Goal: Transaction & Acquisition: Purchase product/service

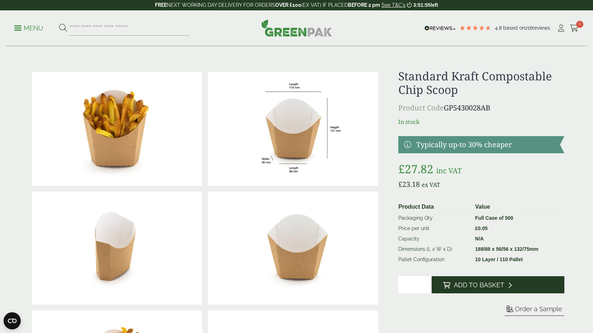
click at [476, 289] on button "Add to Basket" at bounding box center [497, 285] width 133 height 17
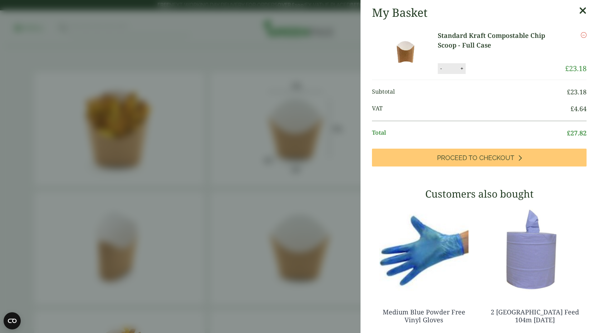
click at [579, 9] on icon at bounding box center [583, 11] width 8 height 10
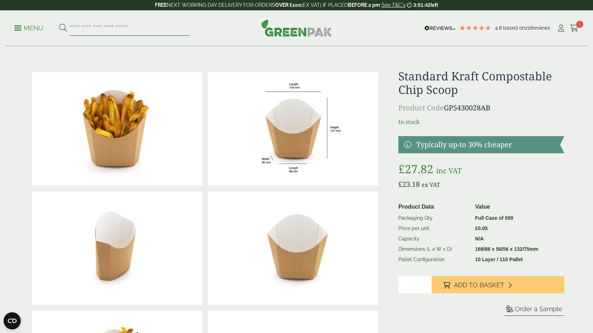
click at [117, 25] on input "search" at bounding box center [129, 28] width 120 height 15
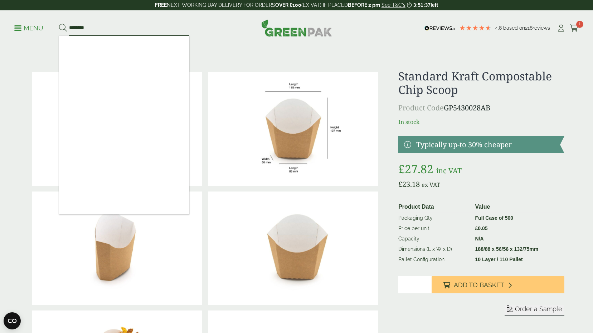
type input "********"
click at [59, 24] on button at bounding box center [63, 28] width 8 height 9
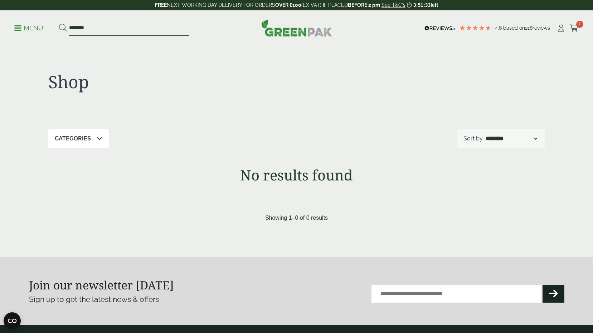
click at [82, 29] on input "********" at bounding box center [129, 28] width 120 height 15
type input "*******"
click at [59, 24] on button at bounding box center [63, 28] width 8 height 9
click at [104, 27] on input "*******" at bounding box center [129, 28] width 120 height 15
type input "*"
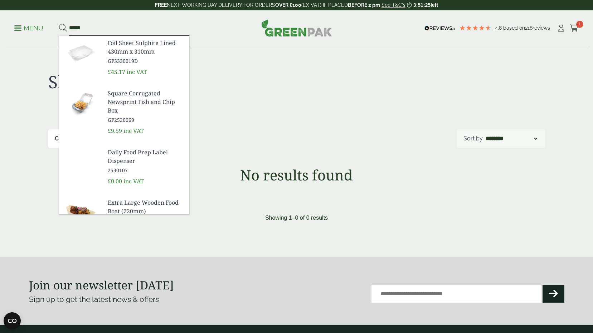
type input "******"
click at [59, 24] on button at bounding box center [63, 28] width 8 height 9
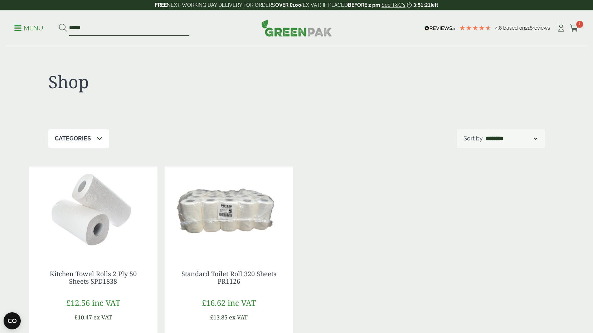
click at [89, 31] on input "******" at bounding box center [129, 28] width 120 height 15
type input "******"
click at [59, 24] on button at bounding box center [63, 28] width 8 height 9
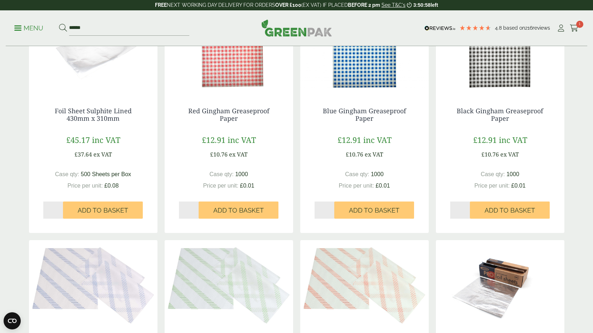
scroll to position [107, 0]
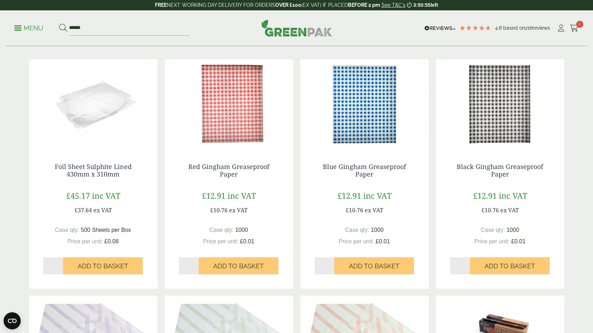
click at [234, 114] on img at bounding box center [229, 103] width 128 height 89
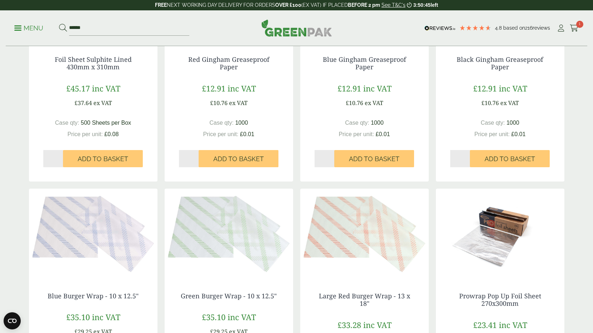
click at [331, 230] on img at bounding box center [364, 233] width 128 height 89
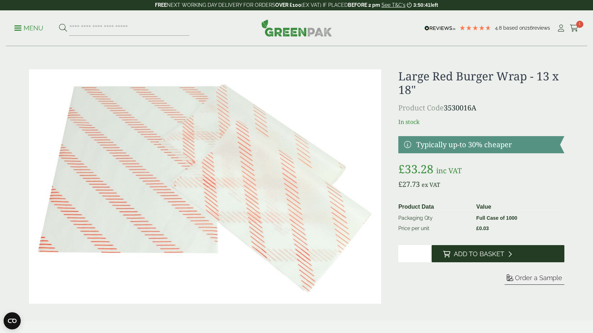
click at [463, 249] on button "Add to Basket" at bounding box center [497, 253] width 133 height 17
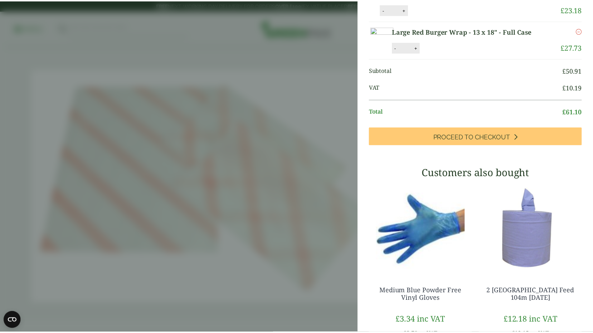
scroll to position [36, 0]
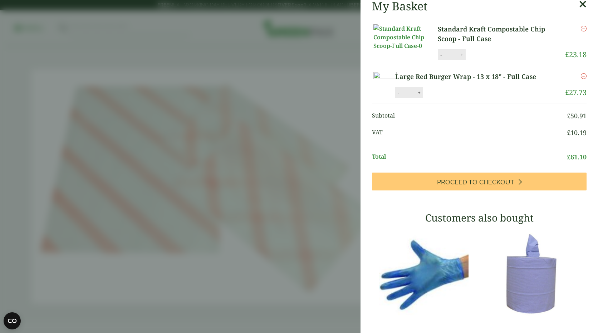
click at [244, 212] on aside "Large Red Burger Wrap - 13 x 18" - Full Case (3530016A) - Added to basket My Ba…" at bounding box center [299, 166] width 598 height 333
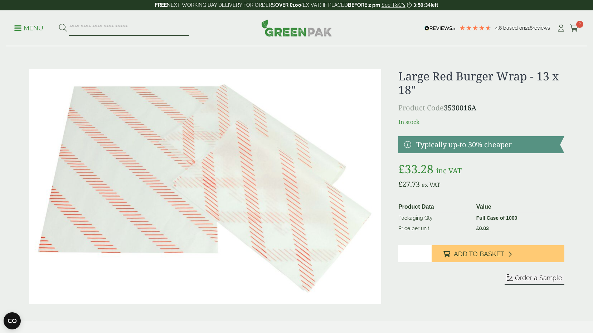
click at [120, 28] on input "search" at bounding box center [129, 28] width 120 height 15
type input "*****"
click at [59, 24] on button at bounding box center [63, 28] width 8 height 9
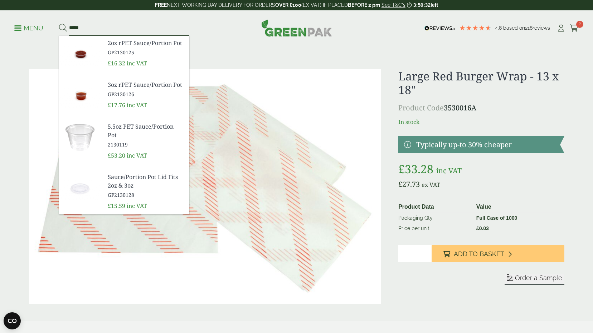
scroll to position [10, 0]
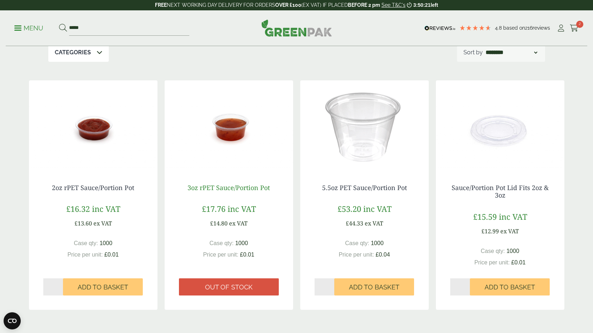
scroll to position [72, 0]
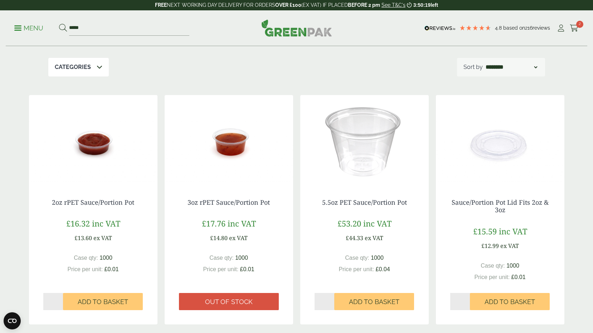
click at [484, 149] on img at bounding box center [500, 139] width 128 height 89
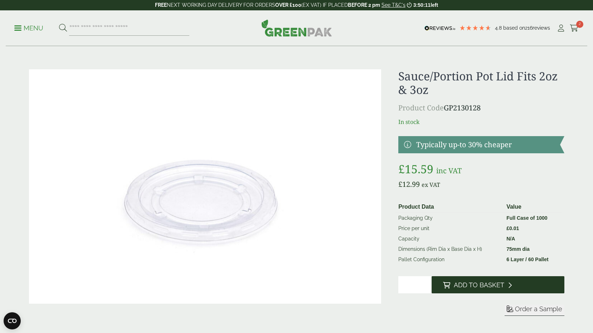
click at [463, 289] on span "Add to Basket" at bounding box center [479, 286] width 50 height 8
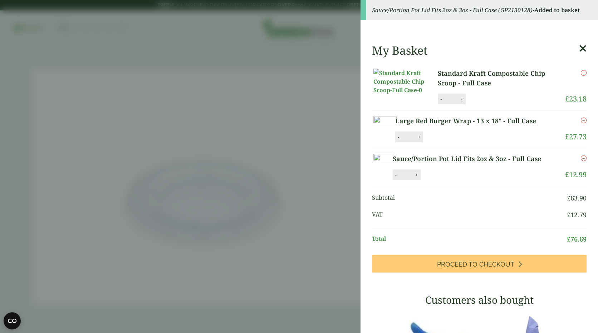
click at [327, 267] on aside "Sauce/Portion Pot Lid Fits 2oz & 3oz - Full Case (GP2130128) - Added to basket …" at bounding box center [299, 166] width 598 height 333
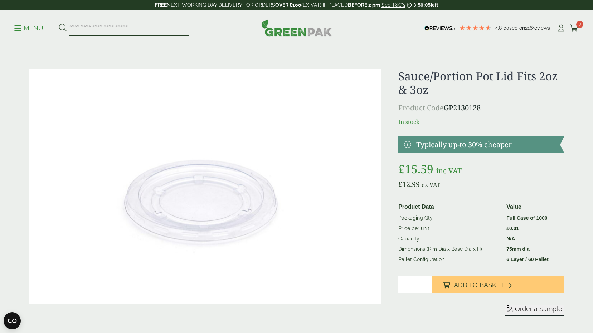
click at [103, 27] on input "search" at bounding box center [129, 28] width 120 height 15
click at [15, 27] on p "Menu" at bounding box center [28, 28] width 29 height 9
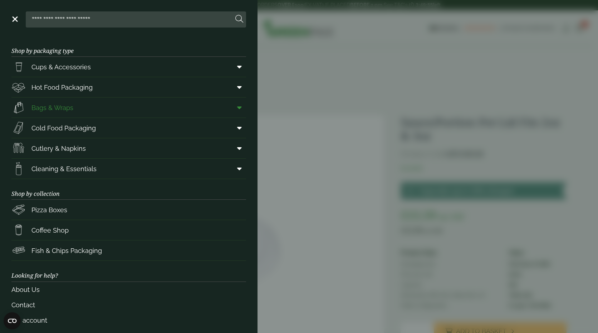
click at [70, 113] on span "Bags & Wraps" at bounding box center [42, 108] width 62 height 14
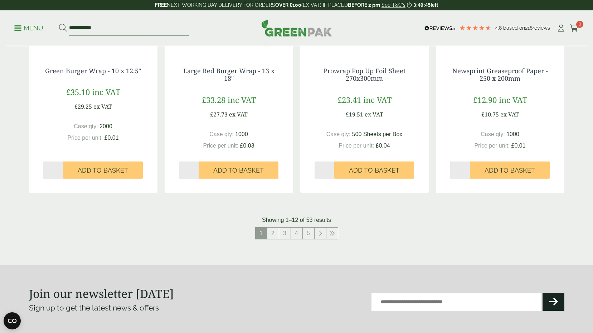
scroll to position [751, 0]
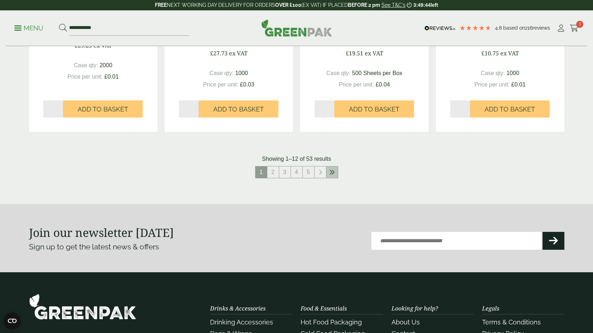
click at [337, 168] on link at bounding box center [331, 172] width 11 height 11
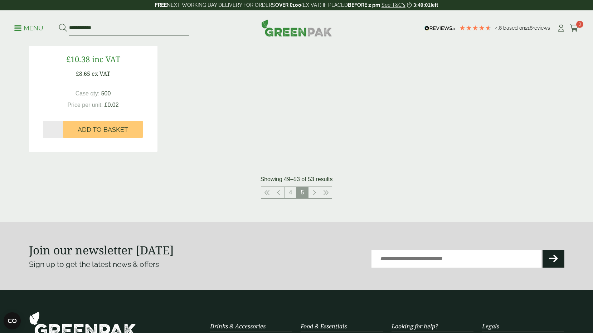
scroll to position [572, 0]
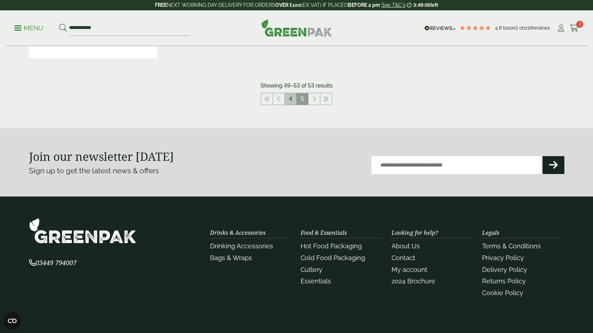
click at [291, 100] on link "4" at bounding box center [290, 98] width 11 height 11
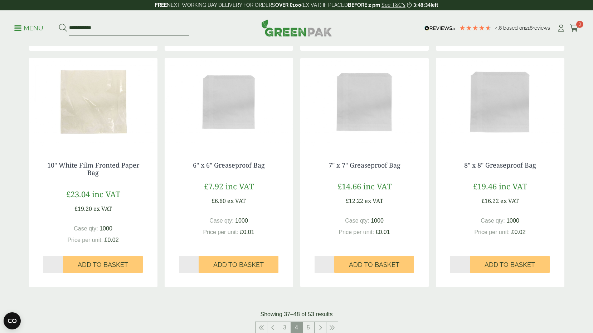
scroll to position [608, 0]
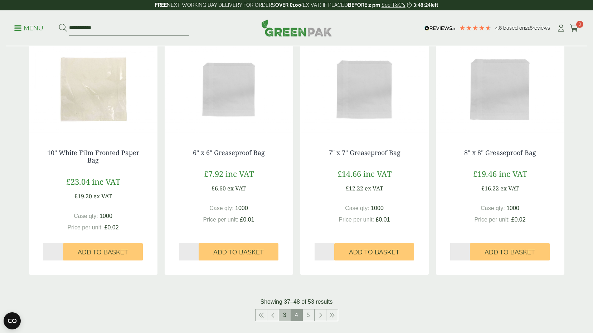
click at [286, 316] on link "3" at bounding box center [284, 315] width 11 height 11
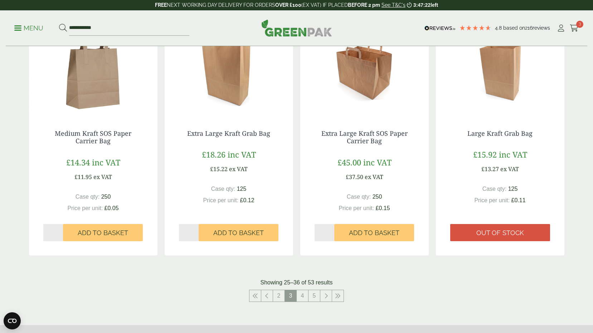
scroll to position [608, 0]
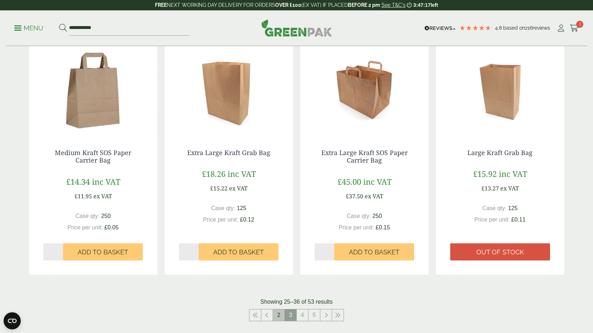
click at [281, 315] on link "2" at bounding box center [278, 315] width 11 height 11
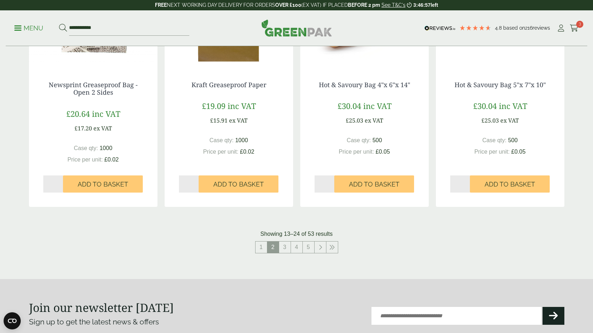
scroll to position [680, 0]
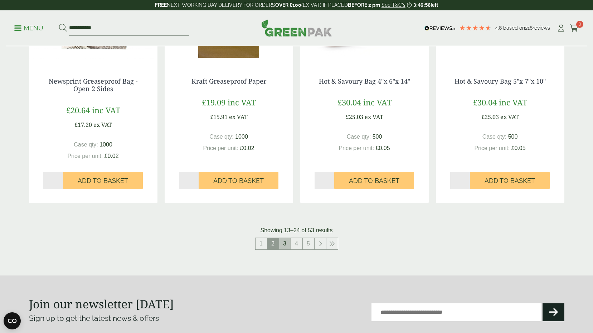
click at [284, 248] on link "3" at bounding box center [284, 243] width 11 height 11
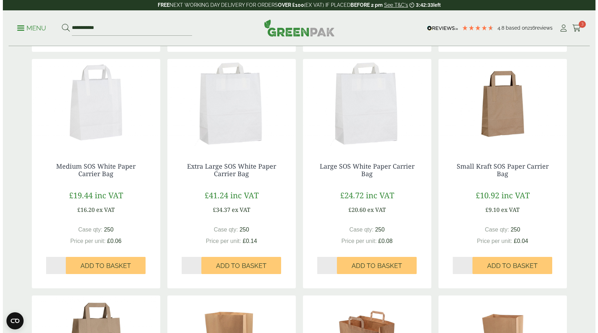
scroll to position [286, 0]
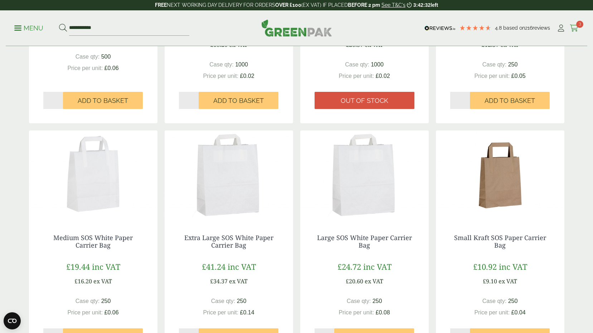
click at [579, 25] on span "3" at bounding box center [579, 24] width 7 height 7
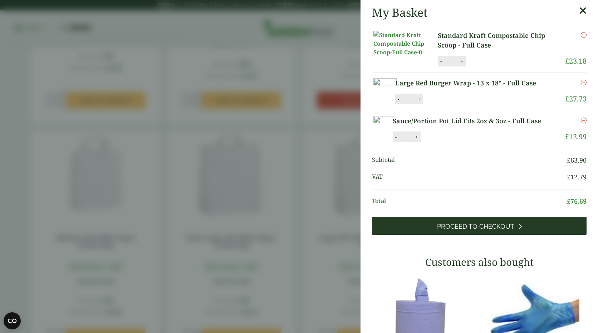
click at [508, 231] on span "Proceed to Checkout" at bounding box center [475, 227] width 77 height 8
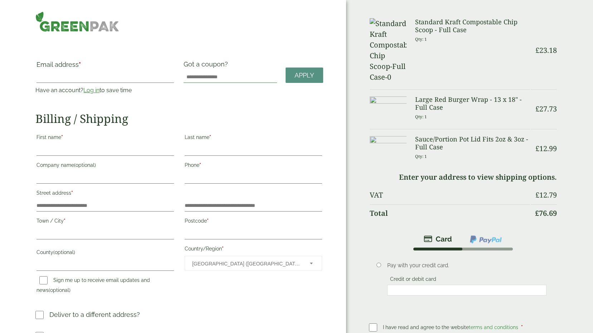
click at [229, 75] on input "Got a coupon?" at bounding box center [230, 77] width 93 height 11
